Goal: Transaction & Acquisition: Purchase product/service

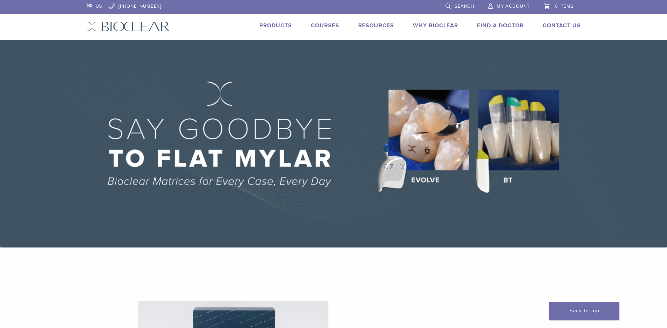
click at [507, 6] on span "My Account" at bounding box center [512, 7] width 33 height 6
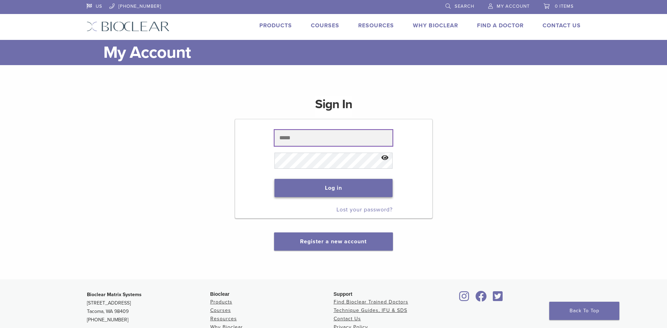
type input "**********"
click at [311, 189] on button "Log in" at bounding box center [333, 188] width 118 height 18
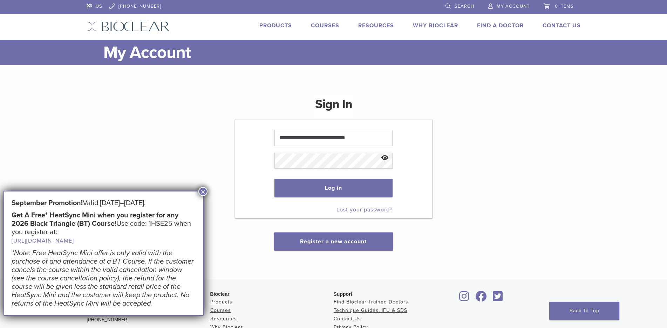
click at [203, 193] on button "×" at bounding box center [202, 191] width 9 height 9
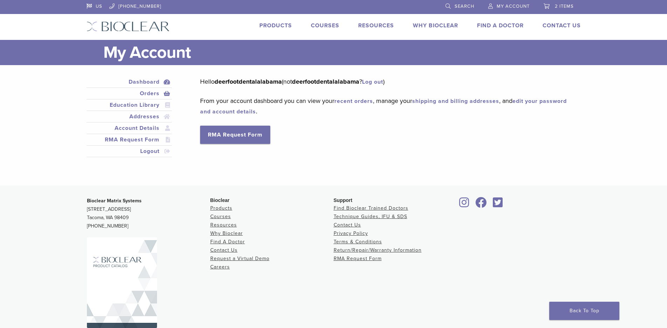
click at [149, 96] on link "Orders" at bounding box center [129, 93] width 83 height 8
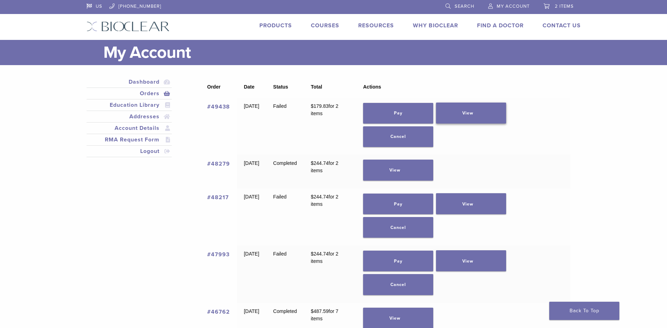
click at [482, 110] on link "View" at bounding box center [471, 113] width 70 height 21
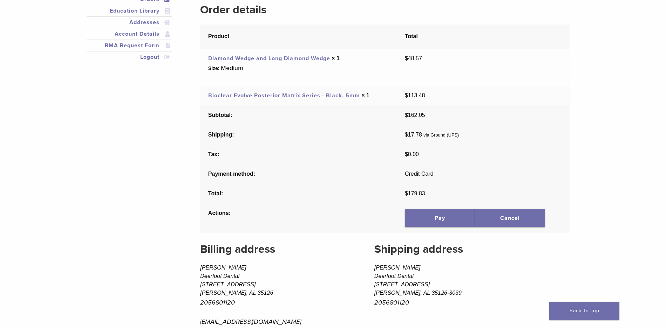
scroll to position [140, 0]
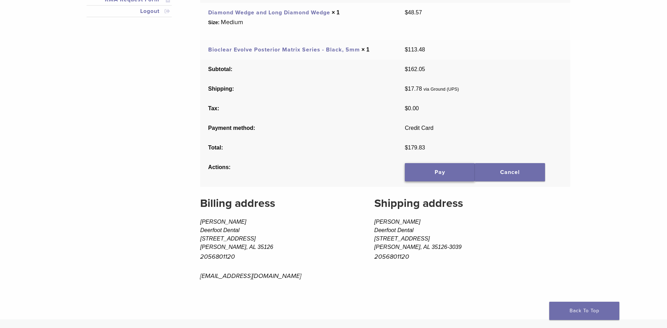
click at [427, 175] on link "Pay" at bounding box center [440, 172] width 70 height 18
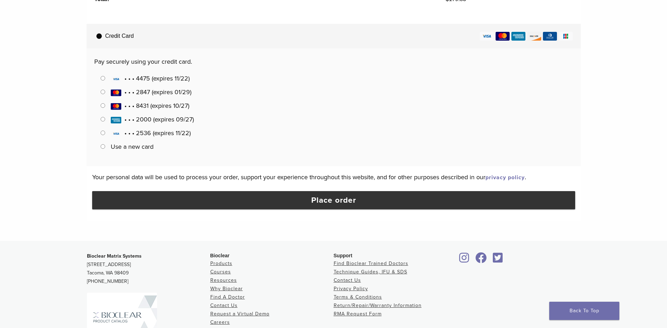
scroll to position [280, 0]
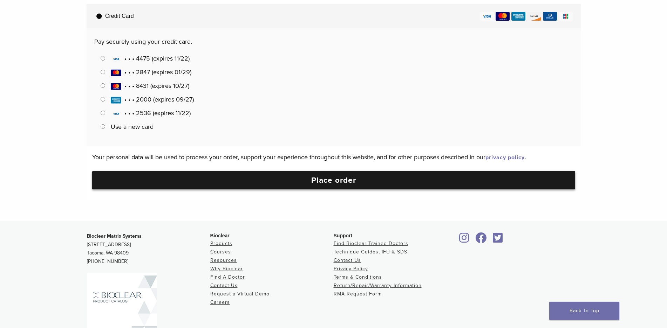
click at [332, 186] on button "Place order" at bounding box center [333, 180] width 483 height 18
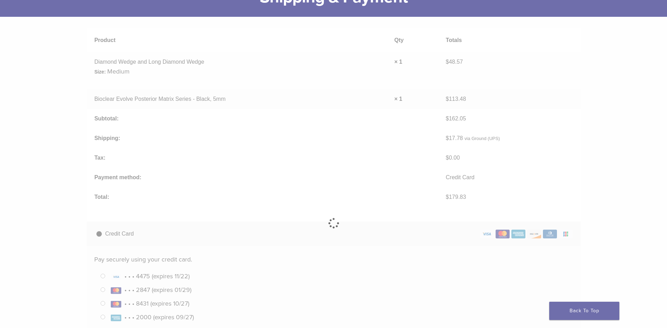
scroll to position [0, 0]
